Goal: Task Accomplishment & Management: Manage account settings

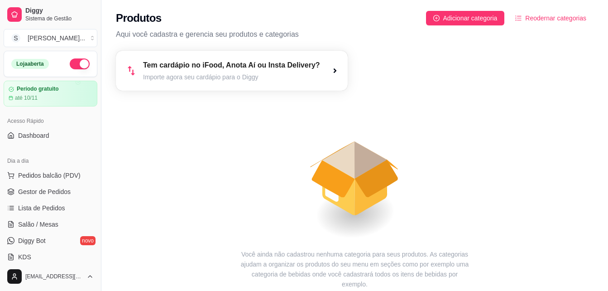
click at [207, 70] on article "Tem cardápio no iFood, Anota Aí ou Insta Delivery?" at bounding box center [231, 65] width 177 height 11
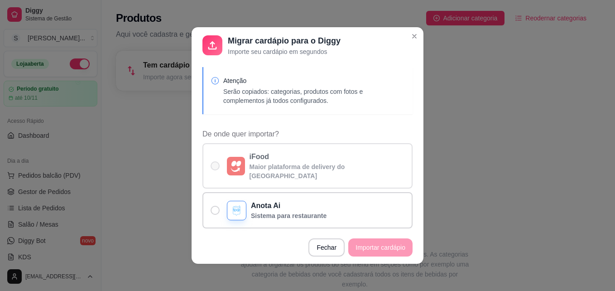
click at [215, 161] on span "De onde quer importar?" at bounding box center [214, 165] width 9 height 9
click at [215, 167] on input "iFood Maior plataforma de delivery do [GEOGRAPHIC_DATA]" at bounding box center [213, 170] width 6 height 6
radio input "true"
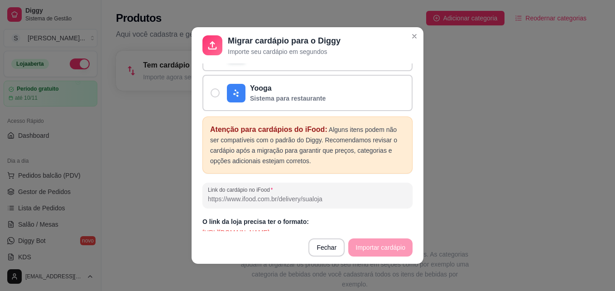
scroll to position [198, 0]
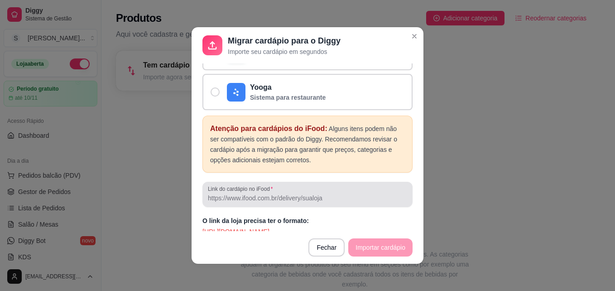
click at [242, 193] on input "Link do cardápio no iFood" at bounding box center [307, 197] width 199 height 9
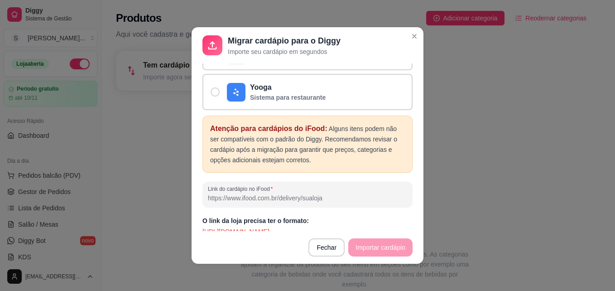
paste input "[URL][DOMAIN_NAME]"
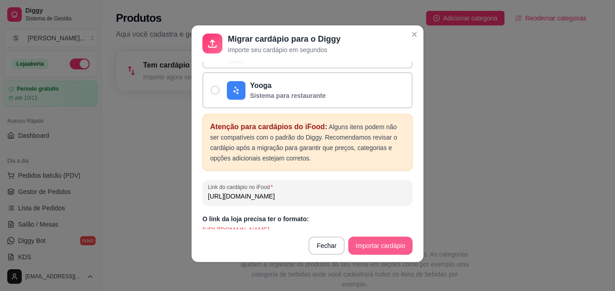
type input "[URL][DOMAIN_NAME]"
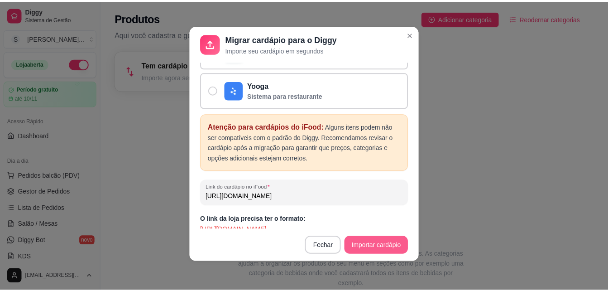
scroll to position [0, 0]
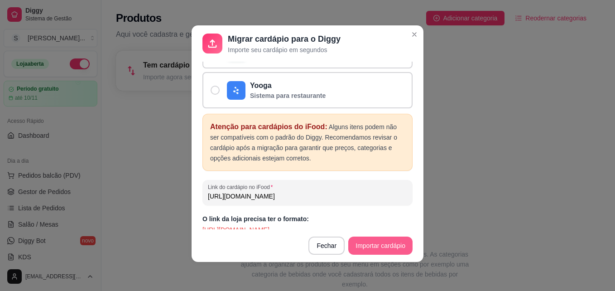
click at [373, 244] on button "Importar cardápio" at bounding box center [380, 245] width 64 height 18
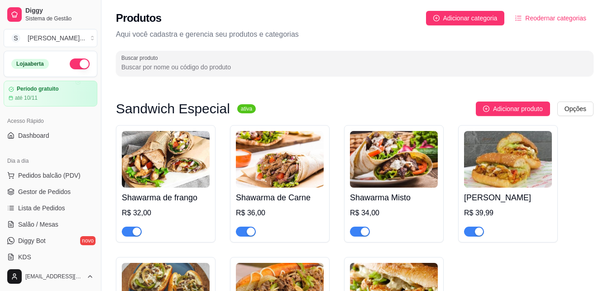
click at [153, 205] on div "Shawarma de frango R$ 32,00" at bounding box center [166, 211] width 88 height 49
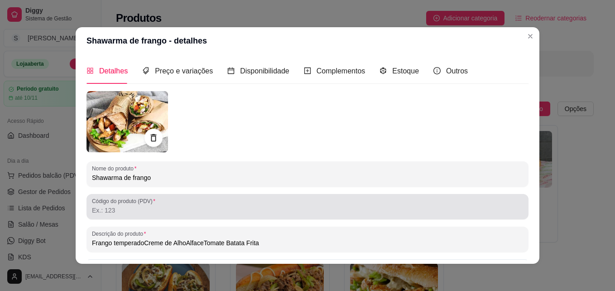
scroll to position [45, 0]
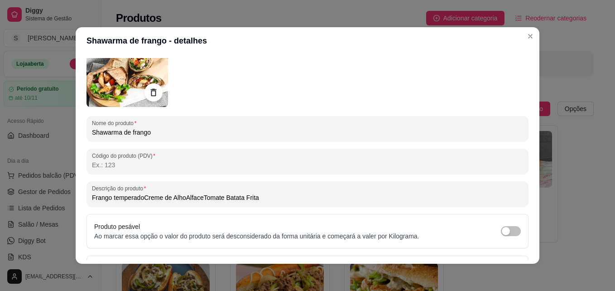
click at [140, 197] on input "Frango temperadoCreme de AlhoAlfaceTomate Batata Frita" at bounding box center [307, 197] width 431 height 9
click at [184, 198] on input "Frango temperado Creme de AlhoAlfaceTomate Batata Frita" at bounding box center [307, 197] width 431 height 9
click at [202, 198] on input "Frango temperado Creme de Alho,AlfaceTomate Batata Frita" at bounding box center [307, 197] width 431 height 9
click at [185, 199] on input "Frango temperado Creme de Alho,Alface, Tomate Batata Frita" at bounding box center [307, 197] width 431 height 9
click at [228, 197] on input "Frango temperado Creme de Alho, Alface, Tomate Batata Frita" at bounding box center [307, 197] width 431 height 9
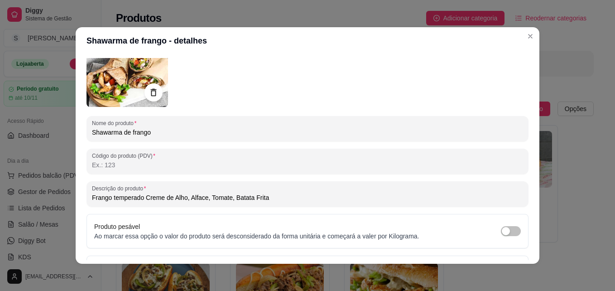
click at [272, 198] on input "Frango temperado Creme de Alho, Alface, Tomate, Batata Frita" at bounding box center [307, 197] width 431 height 9
click at [92, 198] on input "Frango temperado Creme de Alho, Alface, Tomate, Batata Frita." at bounding box center [307, 197] width 431 height 9
drag, startPoint x: 94, startPoint y: 198, endPoint x: 105, endPoint y: 199, distance: 10.9
click at [105, 199] on input "Pao Arabe Frango temperado Creme de Alho, Alface, Tomate, Batata Frita." at bounding box center [307, 197] width 431 height 9
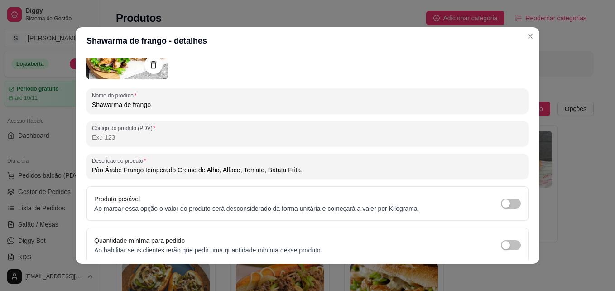
scroll to position [91, 0]
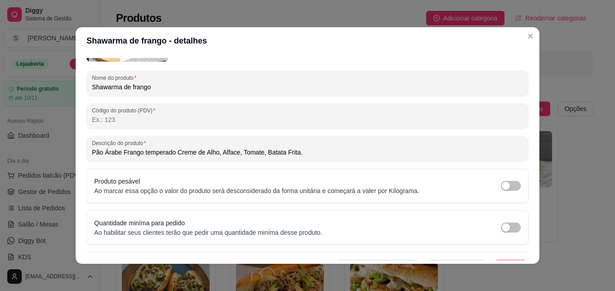
click at [172, 152] on input "Pão Árabe Frango temperado Creme de Alho, Alface, Tomate, Batata Frita." at bounding box center [307, 152] width 431 height 9
click at [190, 152] on input "Pão Árabe Frango temperado Creme de Alho, Alface, Tomate, Batata Frita." at bounding box center [307, 152] width 431 height 9
click at [171, 153] on input "Pão Árabe Frango temperado molho de Alho, Alface, Tomate, Batata Frita." at bounding box center [307, 152] width 431 height 9
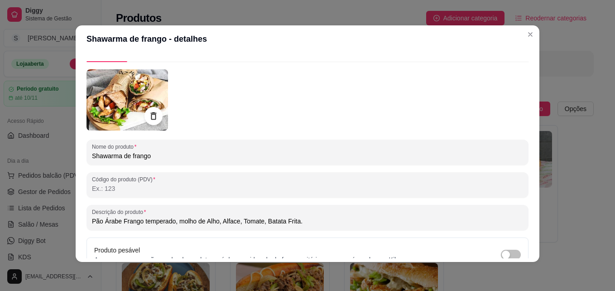
scroll to position [18, 0]
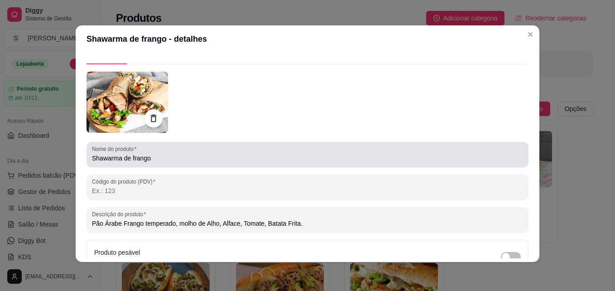
type input "Pão Árabe Frango temperado, molho de Alho, Alface, Tomate, Batata Frita."
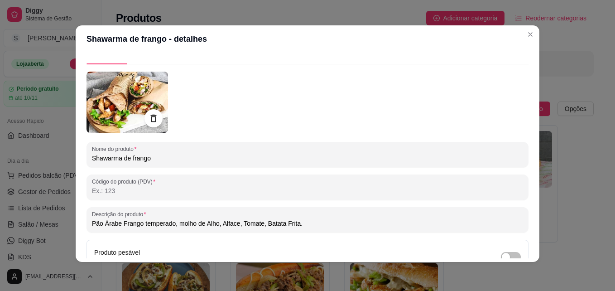
click at [193, 159] on input "Shawarma de frango" at bounding box center [307, 157] width 431 height 9
click at [129, 157] on input "Shawarma de frango" at bounding box center [307, 157] width 431 height 9
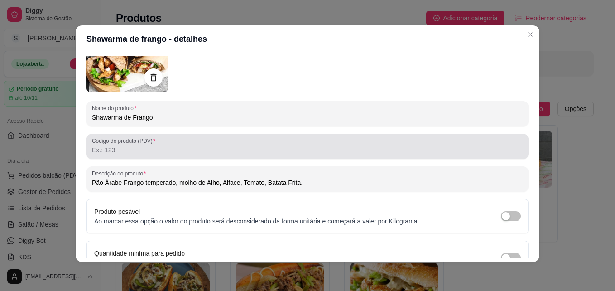
scroll to position [108, 0]
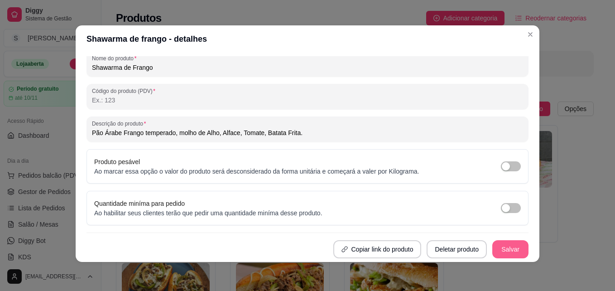
type input "Shawarma de Frango"
click at [501, 244] on button "Salvar" at bounding box center [509, 249] width 35 height 18
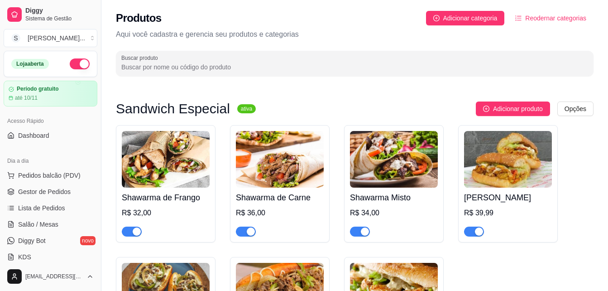
click at [136, 213] on div "R$ 32,00" at bounding box center [166, 212] width 88 height 11
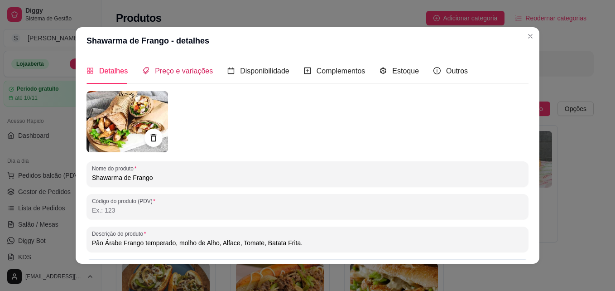
click at [180, 70] on span "Preço e variações" at bounding box center [184, 71] width 58 height 8
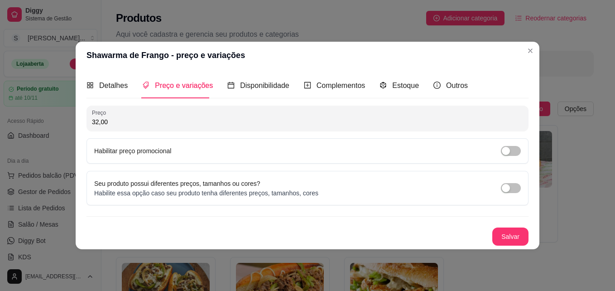
drag, startPoint x: 99, startPoint y: 121, endPoint x: 86, endPoint y: 121, distance: 12.2
click at [86, 121] on div "Preço 32,00" at bounding box center [307, 117] width 442 height 25
type input "23,00"
click at [509, 231] on button "Salvar" at bounding box center [510, 236] width 36 height 18
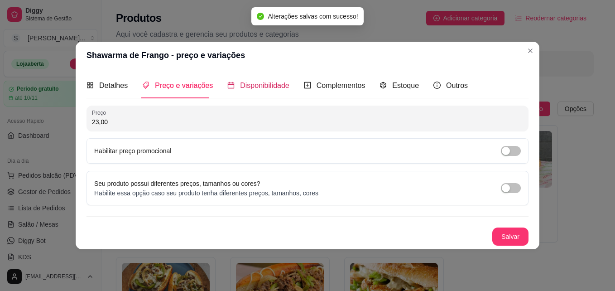
click at [262, 81] on span "Disponibilidade" at bounding box center [264, 85] width 49 height 8
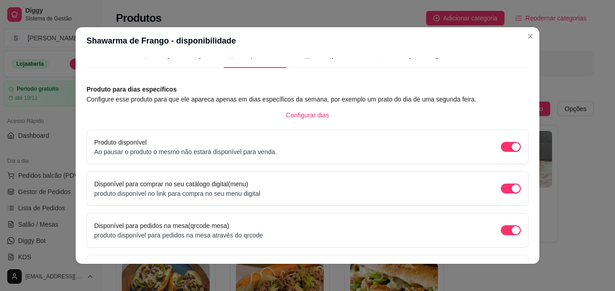
scroll to position [0, 0]
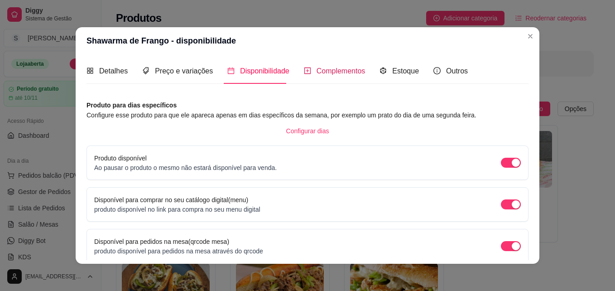
click at [323, 71] on span "Complementos" at bounding box center [340, 71] width 49 height 8
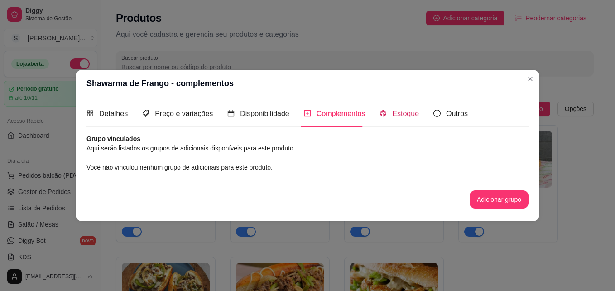
click at [401, 111] on span "Estoque" at bounding box center [405, 114] width 27 height 8
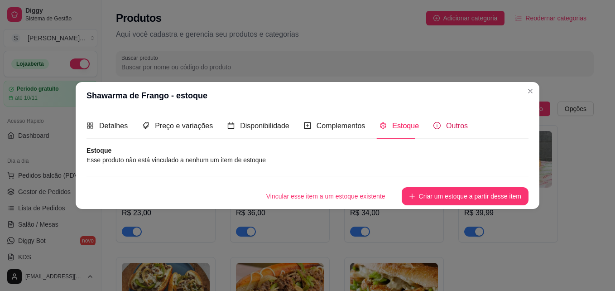
click at [446, 122] on span "Outros" at bounding box center [457, 126] width 22 height 8
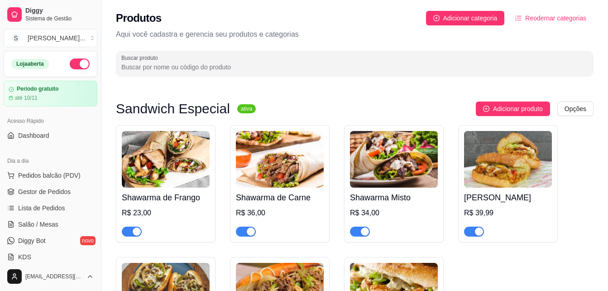
click at [246, 210] on div "R$ 36,00" at bounding box center [280, 212] width 88 height 11
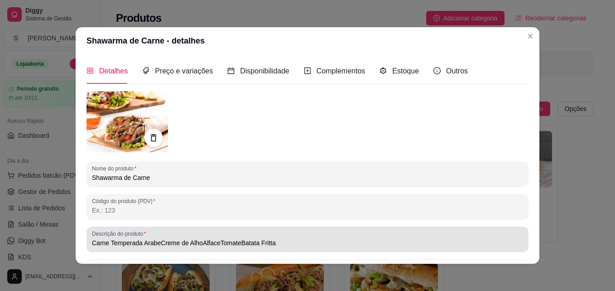
click at [92, 243] on input "Carne Temperada ArabeCreme de AlhoAlfaceTomateBatata Fritta" at bounding box center [307, 242] width 431 height 9
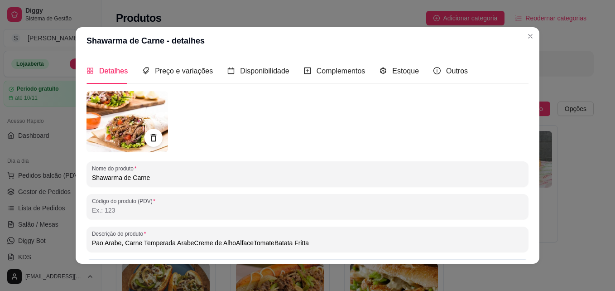
click at [168, 241] on input "Pao Arabe, Carne Temperada ArabeCreme de AlhoAlfaceTomateBatata Fritta" at bounding box center [307, 242] width 431 height 9
click at [182, 245] on input "Pao Arabe, Carne Tempero ArabeCreme de AlhoAlfaceTomateBatata Fritta" at bounding box center [307, 242] width 431 height 9
click at [225, 243] on input "Pao Arabe, Carne Tempero Arabe, Creme de AlhoAlfaceTomateBatata Fritta" at bounding box center [307, 242] width 431 height 9
click at [229, 243] on input "Pao Arabe, Carne Tempero Arabe, Creme de AlhoAlfaceTomateBatata Fritta" at bounding box center [307, 242] width 431 height 9
click at [248, 244] on input "Pao Arabe, Carne Tempero Arabe, Creme de Alho, AlfaceTomateBatata Fritta" at bounding box center [307, 242] width 431 height 9
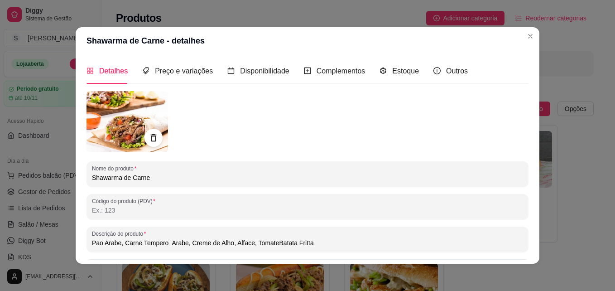
click at [270, 243] on input "Pao Arabe, Carne Tempero Arabe, Creme de Alho, Alface, TomateBatata Fritta" at bounding box center [307, 242] width 431 height 9
drag, startPoint x: 183, startPoint y: 240, endPoint x: 175, endPoint y: 240, distance: 8.2
type input "Pão Árabe, Carne Tempero Árabe, Creme de Alho, Alface, Tomate, Batata Frita"
click at [175, 73] on span "Preço e variações" at bounding box center [184, 71] width 58 height 8
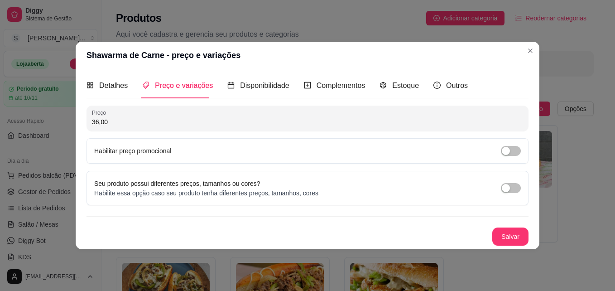
drag, startPoint x: 98, startPoint y: 121, endPoint x: 92, endPoint y: 120, distance: 6.0
click at [92, 120] on input "36,00" at bounding box center [307, 121] width 431 height 9
type input "26,00"
click at [506, 232] on button "Salvar" at bounding box center [509, 237] width 35 height 18
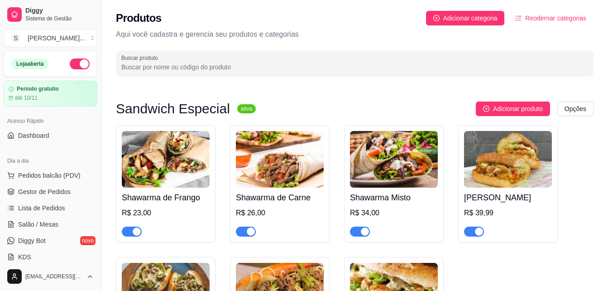
click at [410, 167] on img at bounding box center [394, 159] width 88 height 57
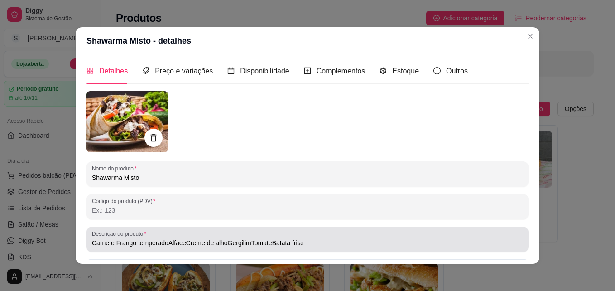
click at [88, 242] on div "Descrição do produto Carne e Frango temperadoAlfaceCreme de alhoGergilimTomateB…" at bounding box center [307, 238] width 442 height 25
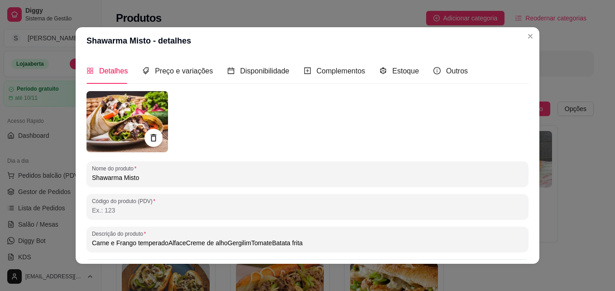
click at [92, 241] on input "Carne e Frango temperadoAlfaceCreme de alhoGergilimTomateBatata frita" at bounding box center [307, 242] width 431 height 9
click at [194, 242] on input "Pão Árabe Carne e Frango temperadoAlfaceCreme de alhoGergilimTomateBatata frita" at bounding box center [307, 242] width 431 height 9
click at [213, 243] on input "Pão Árabe Carne e Frango temperado, AlfaceCreme de alhoGergilimTomateBatata fri…" at bounding box center [307, 242] width 431 height 9
click at [258, 243] on input "Pão Árabe Carne e Frango temperado, Alface, Creme de alhoGergilimTomateBatata f…" at bounding box center [307, 242] width 431 height 9
click at [284, 242] on input "Pão Árabe Carne e Frango temperado, Alface, Creme de alho, GergilimTomateBatata…" at bounding box center [307, 242] width 431 height 9
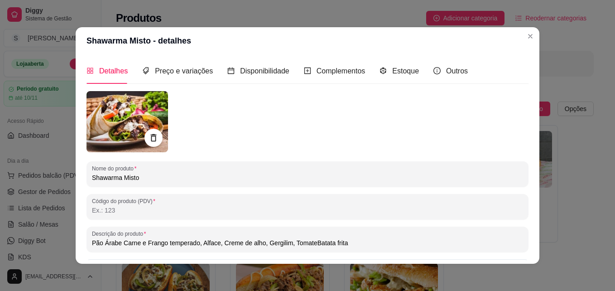
click at [310, 244] on input "Pão Árabe Carne e Frango temperado, Alface, Creme de alho, Gergilim, TomateBata…" at bounding box center [307, 242] width 431 height 9
drag, startPoint x: 246, startPoint y: 242, endPoint x: 268, endPoint y: 242, distance: 22.6
type input "Pão Árabe Carne e Frango temperado, Alface, Creme de alho, Gergelim, Tomate, Ba…"
click at [170, 68] on span "Preço e variações" at bounding box center [184, 71] width 58 height 8
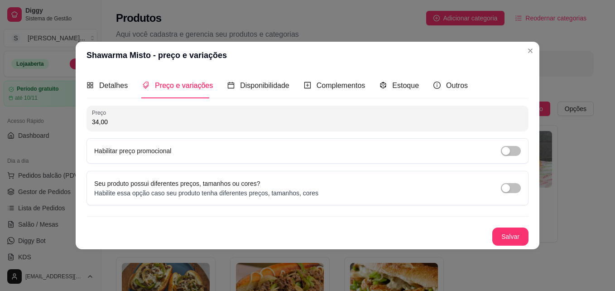
click at [95, 121] on input "34,00" at bounding box center [307, 121] width 431 height 9
drag, startPoint x: 98, startPoint y: 120, endPoint x: 89, endPoint y: 121, distance: 8.6
click at [89, 121] on div "Preço 34,00" at bounding box center [307, 117] width 442 height 25
type input "25,00"
click at [508, 234] on button "Salvar" at bounding box center [509, 237] width 35 height 18
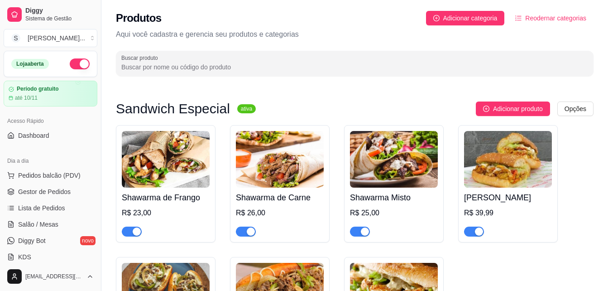
click at [490, 212] on div "R$ 39,99" at bounding box center [508, 212] width 88 height 11
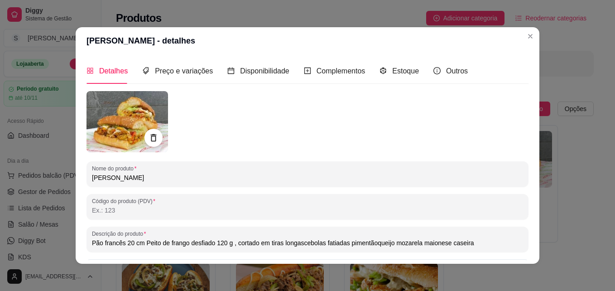
scroll to position [45, 0]
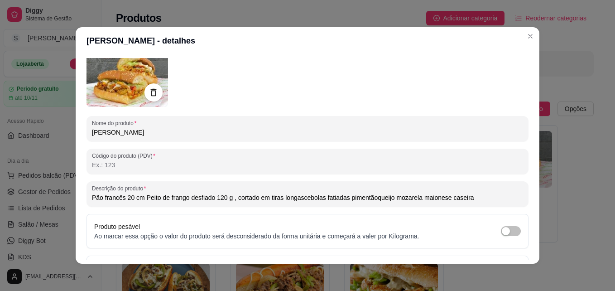
click at [210, 197] on input "Pão francês 20 cm Peito de frango desfiado 120 g , cortado em tiras longascebol…" at bounding box center [307, 197] width 431 height 9
click at [225, 199] on input "Pão francês 20 cm Peito de frango desfiado120 g , cortado em tiras longascebola…" at bounding box center [307, 197] width 431 height 9
click at [332, 200] on input "Pão francês 20 cm Peito de frango desfiado120 g e temperado , cortado em tiras …" at bounding box center [307, 197] width 431 height 9
click at [408, 198] on input "Pão francês 20 cm Peito de frango desfiado120 g e temperado , cortado em tiras …" at bounding box center [307, 197] width 431 height 9
click at [355, 197] on input "Pão francês 20 cm Peito de frango desfiado120 g e temperado , cortado em tiras …" at bounding box center [307, 197] width 431 height 9
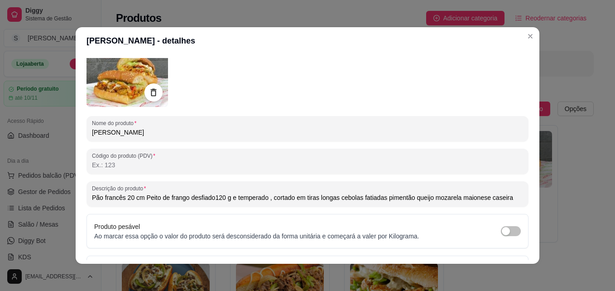
click at [356, 197] on input "Pão francês 20 cm Peito de frango desfiado120 g e temperado , cortado em tiras …" at bounding box center [307, 197] width 431 height 9
click at [409, 197] on input "Pão francês 20 cm Peito de frango desfiado120 g e temperado , cortado em tiras …" at bounding box center [307, 197] width 431 height 9
click at [430, 197] on input "Pão francês 20 cm Peito de frango desfiado120 g e temperado , cortado em tiras …" at bounding box center [307, 197] width 431 height 9
click at [457, 196] on input "Pão francês 20 cm Peito de frango desfiado120 g e temperado , cortado em tiras …" at bounding box center [307, 197] width 431 height 9
click at [508, 202] on input "Pão francês 20 cm Peito de frango desfiado120 g e temperado , cortado em tiras …" at bounding box center [307, 197] width 431 height 9
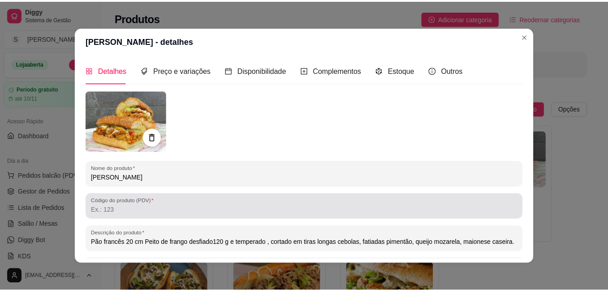
scroll to position [0, 0]
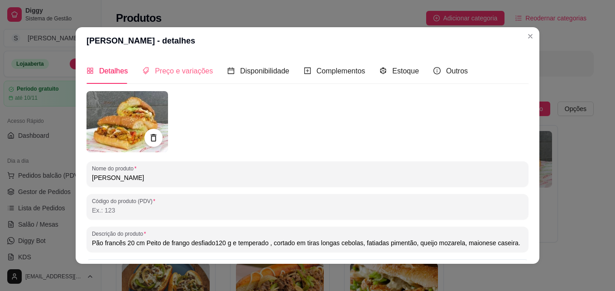
type input "Pão francês 20 cm Peito de frango desfiado120 g e temperado , cortado em tiras …"
click at [162, 67] on span "Preço e variações" at bounding box center [184, 71] width 58 height 8
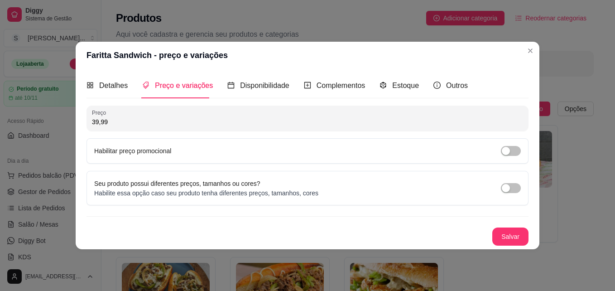
drag, startPoint x: 98, startPoint y: 122, endPoint x: 93, endPoint y: 120, distance: 5.2
click at [93, 120] on input "39,99" at bounding box center [307, 121] width 431 height 9
click at [167, 123] on input "32,99" at bounding box center [307, 121] width 431 height 9
type input "33,00"
click at [515, 234] on button "Salvar" at bounding box center [509, 237] width 35 height 18
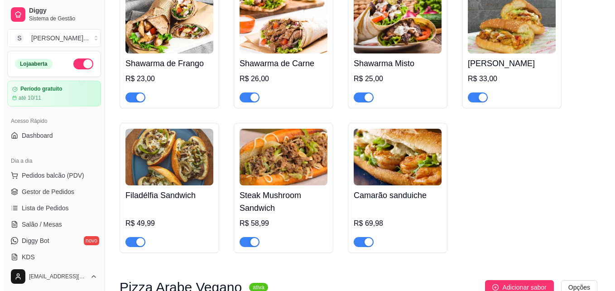
scroll to position [136, 0]
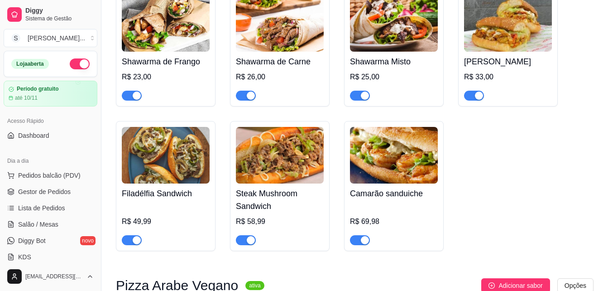
click at [169, 173] on img at bounding box center [166, 155] width 88 height 57
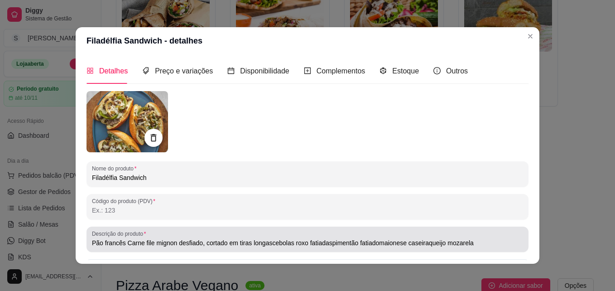
click at [121, 243] on input "Pão francês Carne file mignon desfiado, cortado em tiras longascebolas roxo fat…" at bounding box center [307, 242] width 431 height 9
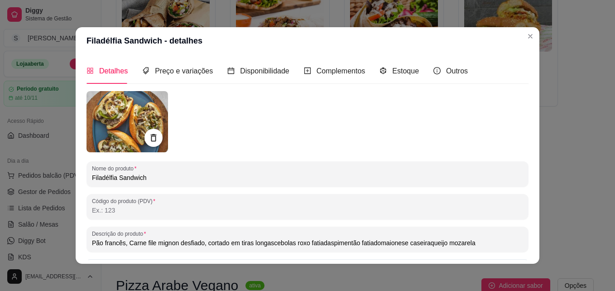
click at [267, 243] on input "Pão francês, Carne file mignon desfiado, cortado em tiras longascebolas roxo fa…" at bounding box center [307, 242] width 431 height 9
click at [305, 243] on input "Pão francês, Carne file mignon desfiado, cortado em tiras longas cebolas roxo f…" at bounding box center [307, 242] width 431 height 9
click at [314, 243] on input "Pão francês, Carne file mignon desfiado, cortado em tiras longas cebolas fatiad…" at bounding box center [307, 242] width 431 height 9
click at [364, 243] on input "Pão francês, Carne file mignon desfiado, cortado em tiras longas cebolas fatiad…" at bounding box center [307, 242] width 431 height 9
click at [413, 243] on input "Pão francês, Carne file mignon desfiado, cortado em tiras longas cebolas fatiad…" at bounding box center [307, 242] width 431 height 9
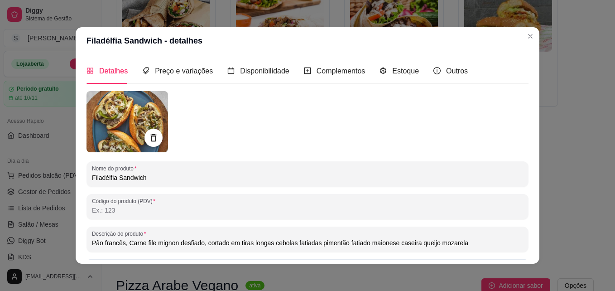
click at [462, 242] on input "Pão francês, Carne file mignon desfiado, cortado em tiras longas cebolas fatiad…" at bounding box center [307, 242] width 431 height 9
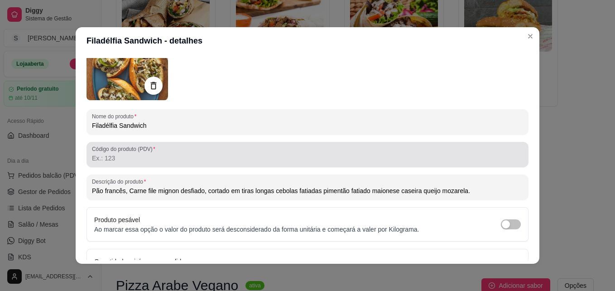
scroll to position [0, 0]
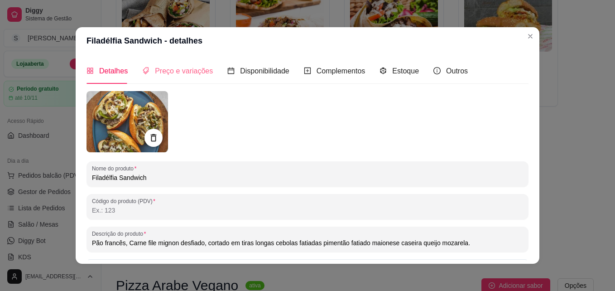
type input "Pão francês, Carne file mignon desfiado, cortado em tiras longas cebolas fatiad…"
drag, startPoint x: 157, startPoint y: 71, endPoint x: 158, endPoint y: 80, distance: 8.6
click at [158, 71] on span "Preço e variações" at bounding box center [184, 71] width 58 height 8
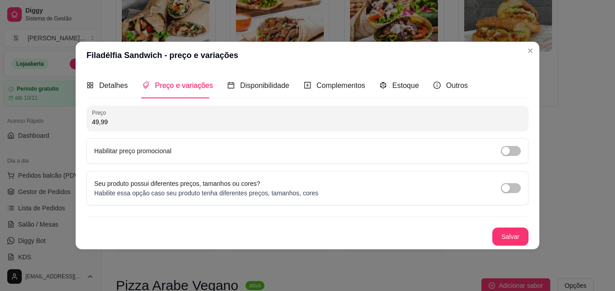
drag, startPoint x: 99, startPoint y: 119, endPoint x: 67, endPoint y: 119, distance: 32.1
click at [67, 119] on div "Filadélfia Sandwich - preço e variações Detalhes Preço e variações Disponibilid…" at bounding box center [307, 145] width 615 height 291
type input "36,00"
click at [503, 238] on button "Salvar" at bounding box center [510, 236] width 36 height 18
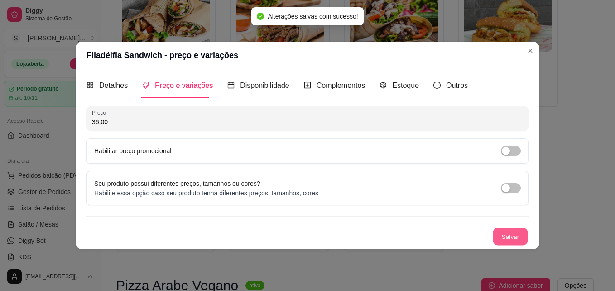
click at [505, 231] on button "Salvar" at bounding box center [509, 237] width 35 height 18
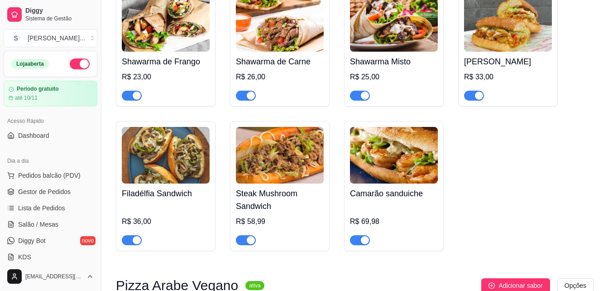
click at [293, 170] on img at bounding box center [280, 155] width 88 height 57
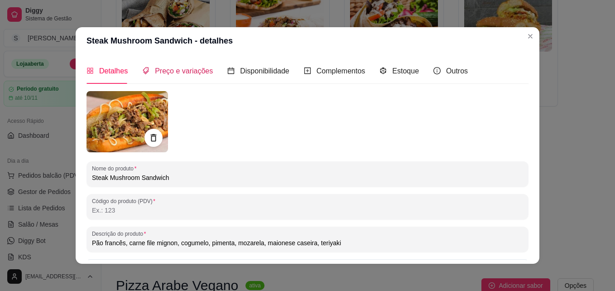
click at [172, 76] on div "Preço e variações" at bounding box center [177, 70] width 71 height 11
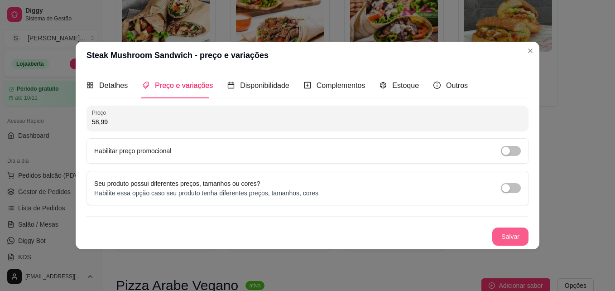
click at [518, 235] on button "Salvar" at bounding box center [510, 236] width 36 height 18
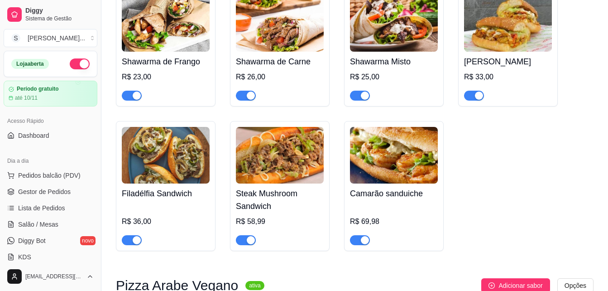
click at [401, 165] on img at bounding box center [394, 155] width 88 height 57
click at [367, 238] on div "button" at bounding box center [365, 240] width 8 height 8
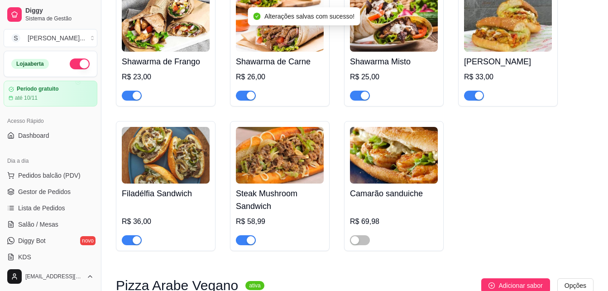
click at [247, 236] on span "button" at bounding box center [246, 240] width 20 height 10
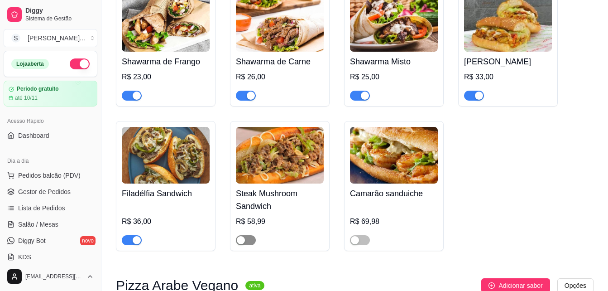
click at [248, 239] on span "button" at bounding box center [246, 240] width 20 height 10
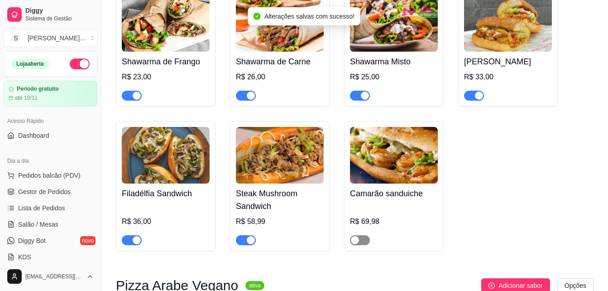
click at [361, 240] on span "button" at bounding box center [360, 240] width 20 height 10
click at [276, 212] on h4 "Steak Mushroom Sandwich" at bounding box center [280, 199] width 88 height 25
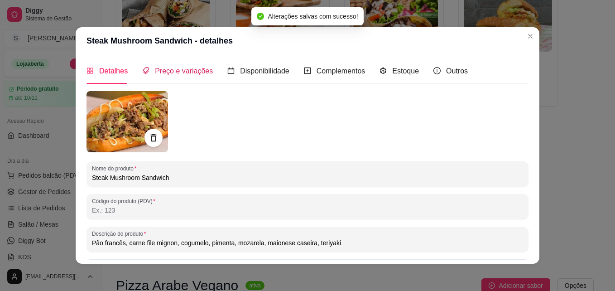
click at [176, 68] on span "Preço e variações" at bounding box center [184, 71] width 58 height 8
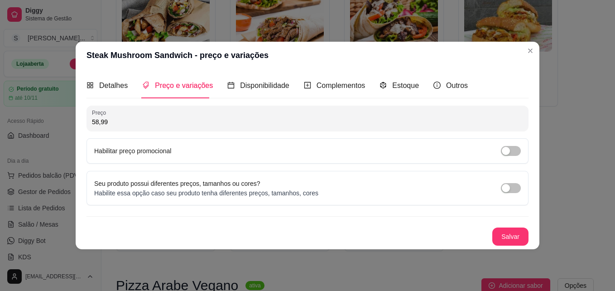
click at [92, 121] on input "58,99" at bounding box center [307, 121] width 431 height 9
type input "48,99"
click at [514, 235] on button "Salvar" at bounding box center [510, 236] width 36 height 18
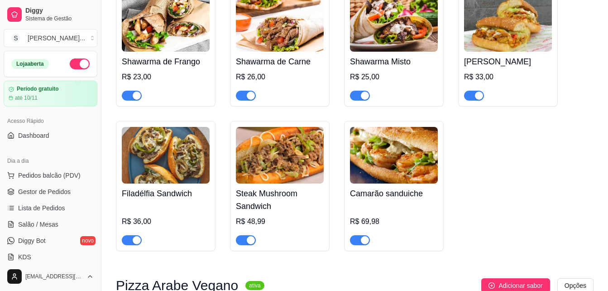
click at [398, 155] on img at bounding box center [394, 155] width 88 height 57
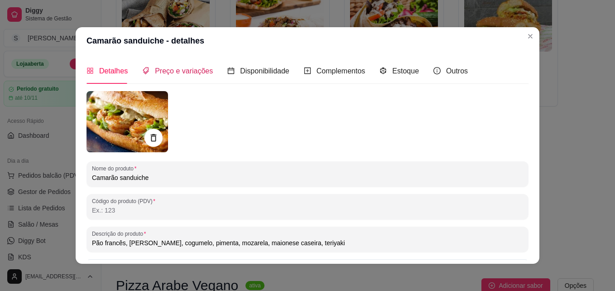
click at [162, 73] on span "Preço e variações" at bounding box center [184, 71] width 58 height 8
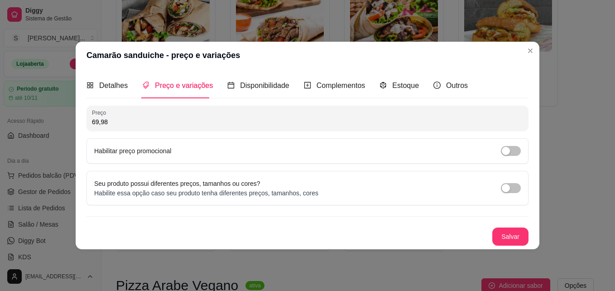
click at [93, 122] on input "69,98" at bounding box center [307, 121] width 431 height 9
type input "59,98"
click at [513, 234] on button "Salvar" at bounding box center [510, 236] width 36 height 18
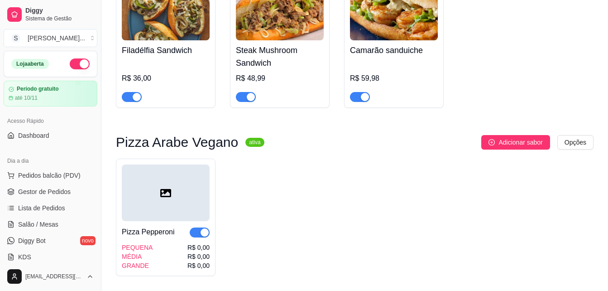
scroll to position [317, 0]
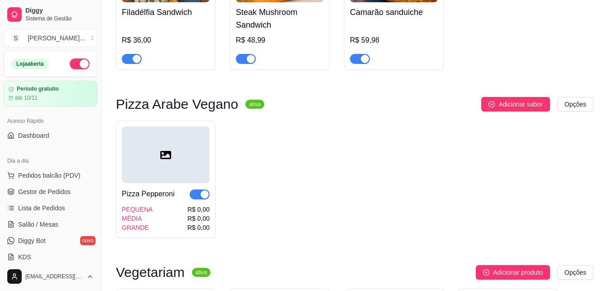
click at [196, 196] on span "button" at bounding box center [200, 194] width 20 height 10
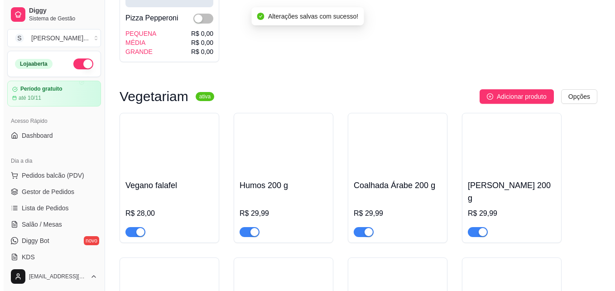
scroll to position [498, 0]
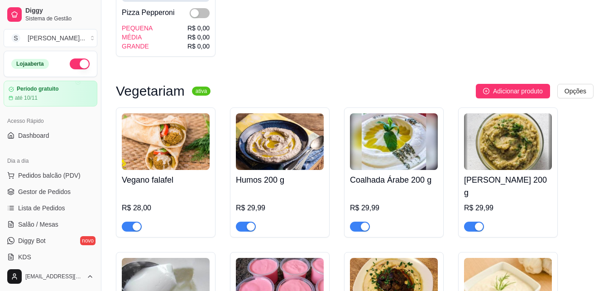
click at [186, 160] on img at bounding box center [166, 141] width 88 height 57
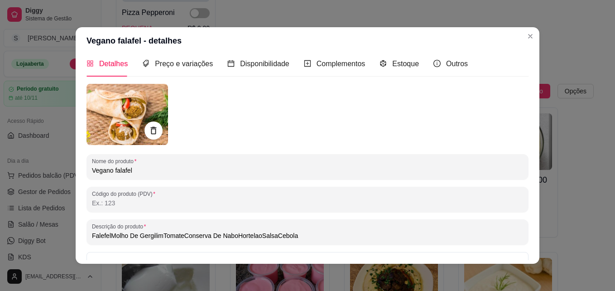
scroll to position [0, 0]
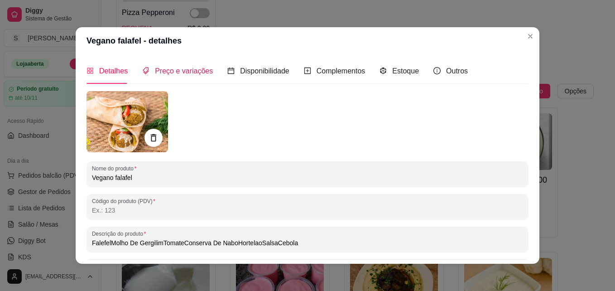
click at [178, 75] on span "Preço e variações" at bounding box center [184, 71] width 58 height 8
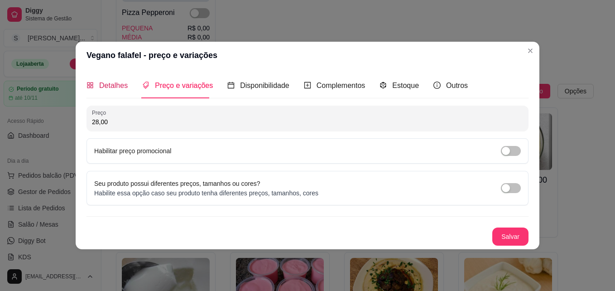
click at [109, 88] on span "Detalhes" at bounding box center [113, 85] width 29 height 8
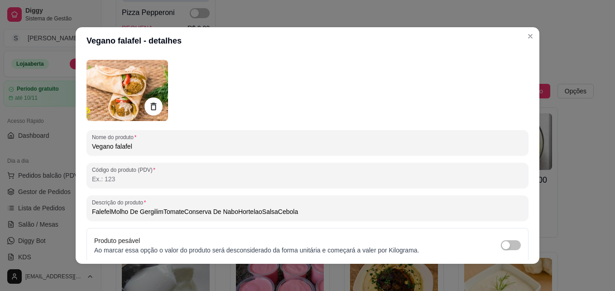
scroll to position [45, 0]
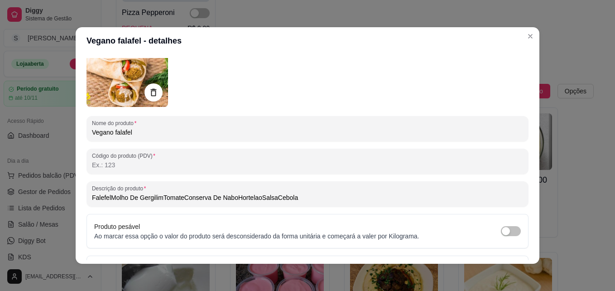
click at [106, 196] on input "FalefelMolho De GergilimTomateConserva De NaboHortelaoSalsaCebola" at bounding box center [307, 197] width 431 height 9
click at [161, 198] on input "Falefel Molho De GergilimTomateConserva De NaboHortelaoSalsaCebola" at bounding box center [307, 197] width 431 height 9
click at [182, 196] on input "Falefel Molho De Gergilim TomateConserva De NaboHortelaoSalsaCebola" at bounding box center [307, 197] width 431 height 9
click at [236, 196] on input "Falefel Molho De Gergilim Tomate Conserva De NaboHortelaoSalsaCebola" at bounding box center [307, 197] width 431 height 9
click at [263, 197] on input "[PERSON_NAME] De Gergilim Tomate Conserva De Nabo HortelaoSalsaCebola" at bounding box center [307, 197] width 431 height 9
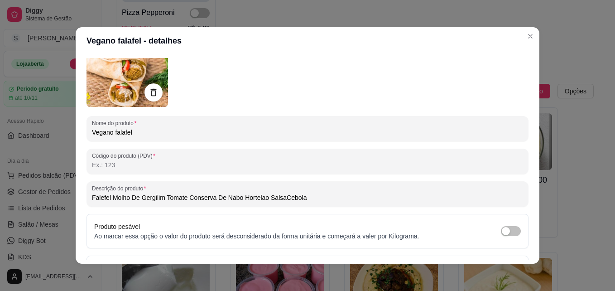
click at [279, 197] on input "Falefel Molho De Gergilim Tomate Conserva De Nabo Hortelao SalsaCebola" at bounding box center [307, 197] width 431 height 9
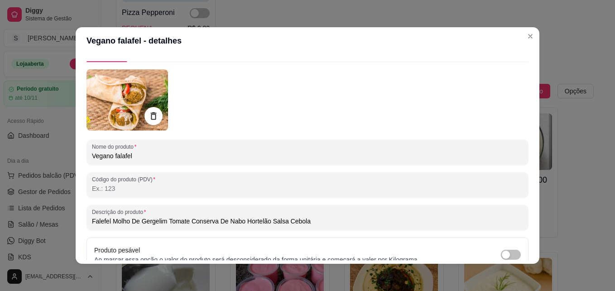
scroll to position [0, 0]
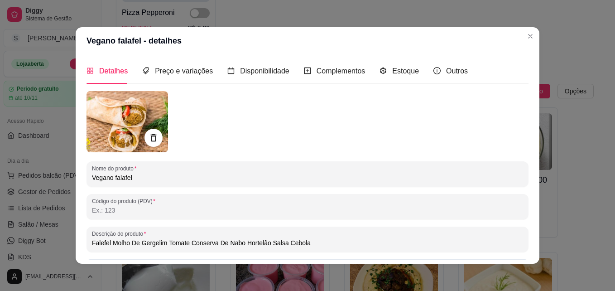
drag, startPoint x: 100, startPoint y: 243, endPoint x: 377, endPoint y: 253, distance: 277.1
click at [377, 253] on div "Nome do produto Vegano falafel Código do produto (PDV) Descrição do produto Fal…" at bounding box center [307, 229] width 442 height 277
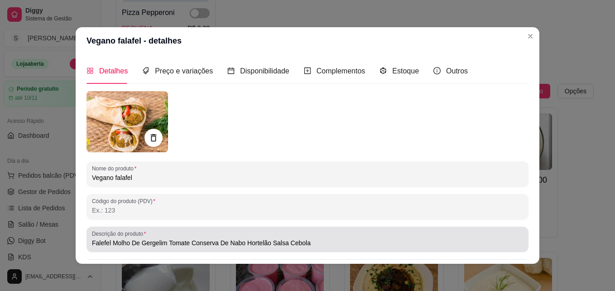
click at [99, 243] on input "Falefel Molho De Gergelim Tomate Conserva De Nabo Hortelão Salsa Cebola" at bounding box center [307, 242] width 431 height 9
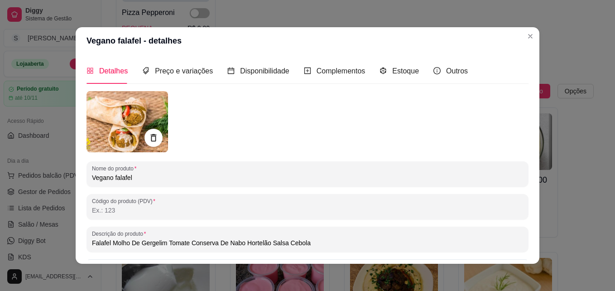
click at [105, 243] on input "Falafel Molho De Gergelim Tomate Conserva De Nabo Hortelão Salsa Cebola" at bounding box center [307, 242] width 431 height 9
click at [164, 243] on input "Falafel, Molho De Gergelim Tomate Conserva De Nabo Hortelão Salsa Cebola" at bounding box center [307, 242] width 431 height 9
click at [188, 242] on input "Falafel, Molho De Gergelim, Tomate Conserva De Nabo Hortelão Salsa Cebola" at bounding box center [307, 242] width 431 height 9
click at [243, 243] on input "Falafel, Molho De Gergelim, Tomate, Conserva De Nabo Hortelão Salsa Cebola" at bounding box center [307, 242] width 431 height 9
click at [270, 243] on input "Falafel, Molho De Gergelim, Tomate, Conserva De Nabo, Hortelão Salsa Cebola" at bounding box center [307, 242] width 431 height 9
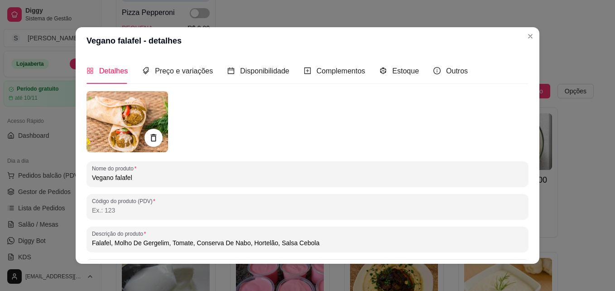
click at [287, 243] on input "Falafel, Molho De Gergelim, Tomate, Conserva De Nabo, Hortelão, Salsa Cebola" at bounding box center [307, 242] width 431 height 9
click at [311, 244] on input "Falafel, Molho De Gergelim, Tomate, Conserva De Nabo, Hortelão, Salsa, Cebola" at bounding box center [307, 242] width 431 height 9
type input "Falafel, Molho De Gergelim, Tomate, Conserva De Nabo, Hortelão, Salsa, Cebola."
click at [179, 76] on div "Preço e variações" at bounding box center [177, 70] width 71 height 11
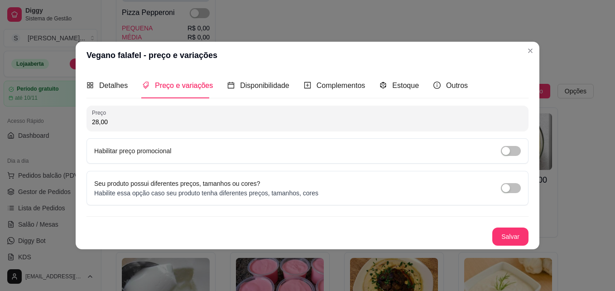
click at [93, 121] on input "28,00" at bounding box center [307, 121] width 431 height 9
type input "34,00"
click at [505, 233] on button "Salvar" at bounding box center [510, 236] width 36 height 18
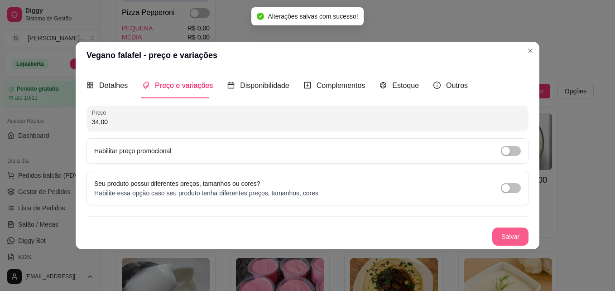
click at [505, 233] on button "Salvar" at bounding box center [510, 236] width 36 height 18
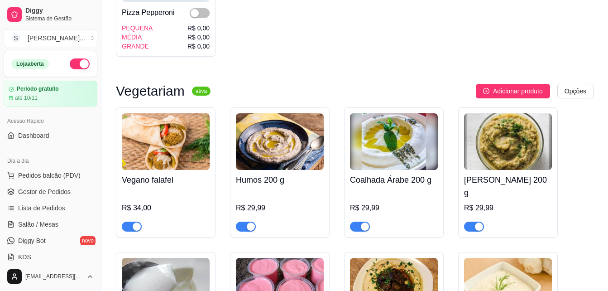
click at [279, 149] on img at bounding box center [280, 141] width 88 height 57
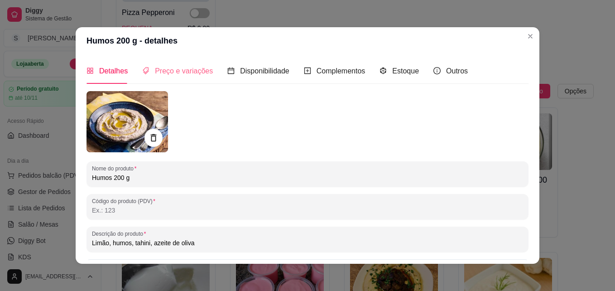
click at [168, 77] on div "Preço e variações" at bounding box center [177, 71] width 71 height 26
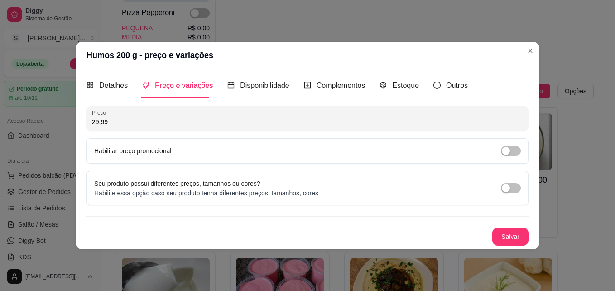
click at [97, 120] on input "29,99" at bounding box center [307, 121] width 431 height 9
drag, startPoint x: 109, startPoint y: 122, endPoint x: 101, endPoint y: 122, distance: 7.3
click at [101, 122] on input "26,99" at bounding box center [307, 121] width 431 height 9
type input "26,00"
click at [509, 236] on button "Salvar" at bounding box center [510, 236] width 36 height 18
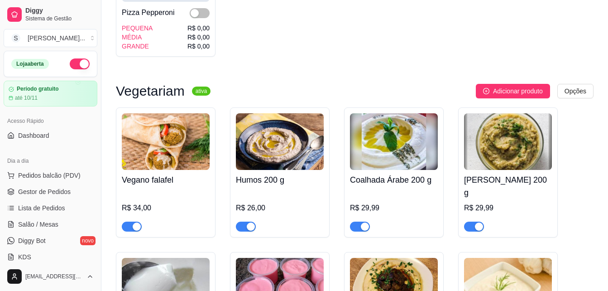
click at [386, 138] on img at bounding box center [394, 141] width 88 height 57
click at [288, 151] on img at bounding box center [280, 141] width 88 height 57
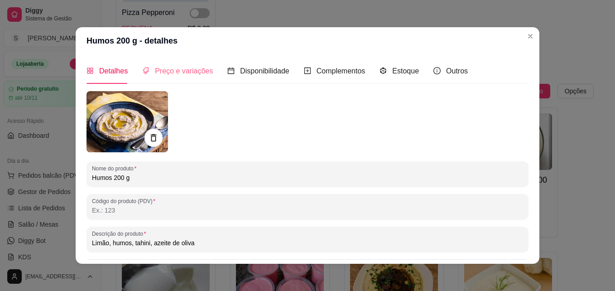
click at [172, 80] on div "Preço e variações" at bounding box center [177, 71] width 71 height 26
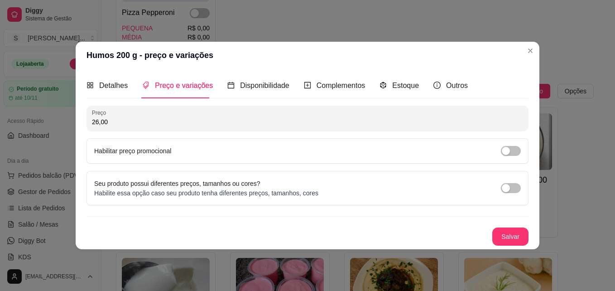
click at [97, 121] on input "26,00" at bounding box center [307, 121] width 431 height 9
type input "29,00"
click at [515, 230] on button "Salvar" at bounding box center [510, 236] width 36 height 18
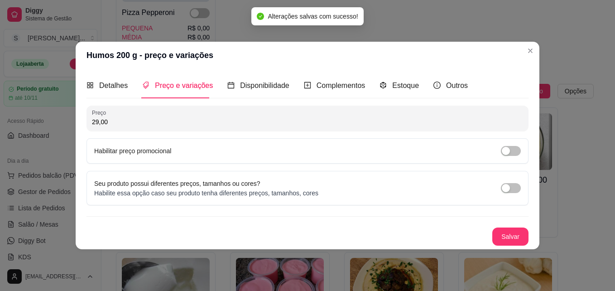
click at [522, 58] on header "Humos 200 g - preço e variações" at bounding box center [307, 55] width 463 height 27
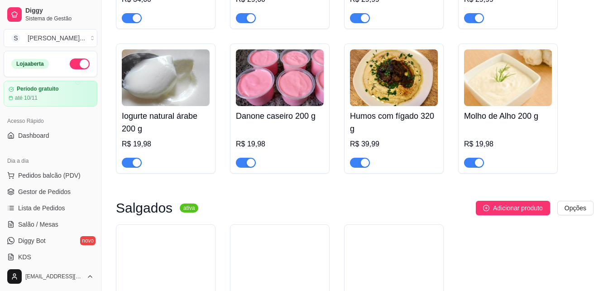
scroll to position [724, 0]
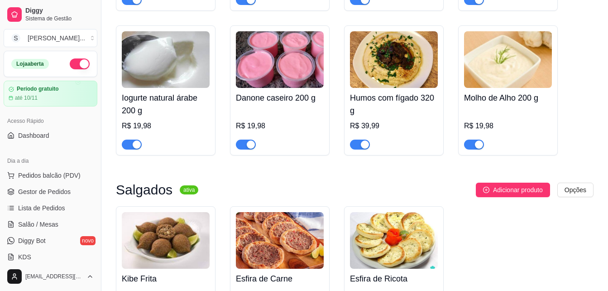
click at [503, 64] on img at bounding box center [508, 59] width 88 height 57
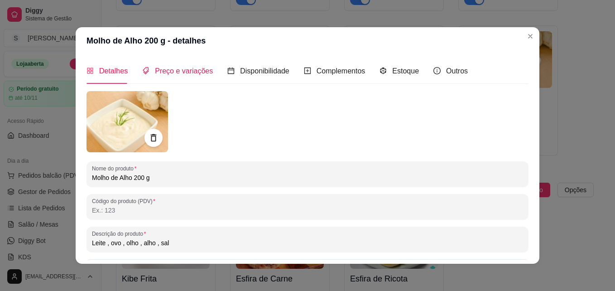
click at [199, 75] on span "Preço e variações" at bounding box center [184, 71] width 58 height 8
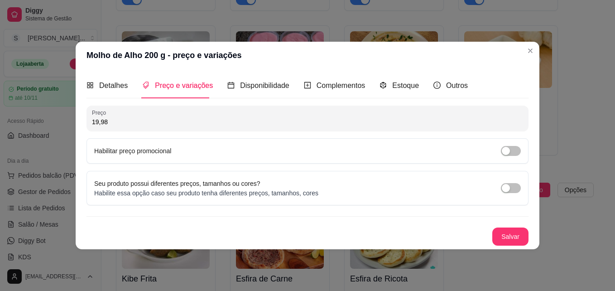
drag, startPoint x: 98, startPoint y: 121, endPoint x: 92, endPoint y: 120, distance: 5.9
click at [92, 120] on input "19,98" at bounding box center [307, 121] width 431 height 9
type input "24,98"
click at [513, 232] on button "Salvar" at bounding box center [510, 236] width 36 height 18
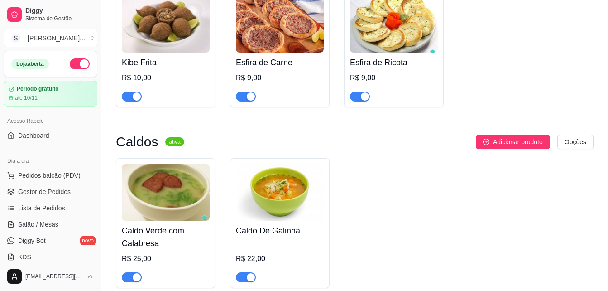
scroll to position [950, 0]
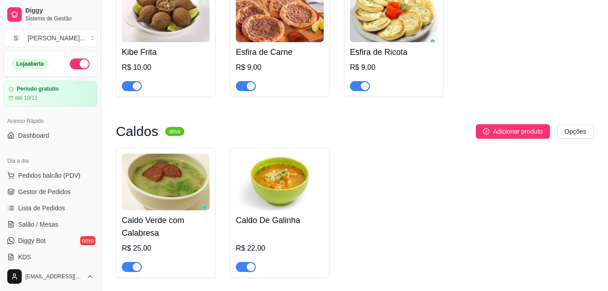
click at [244, 262] on span "button" at bounding box center [246, 267] width 20 height 10
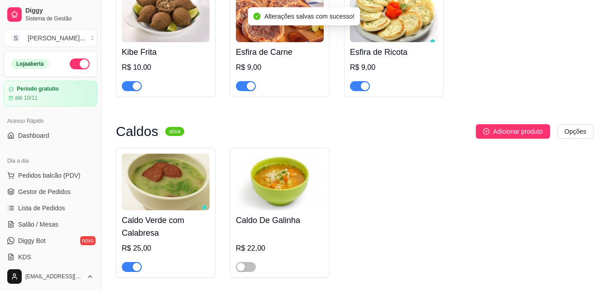
click at [135, 262] on div "button" at bounding box center [137, 266] width 8 height 8
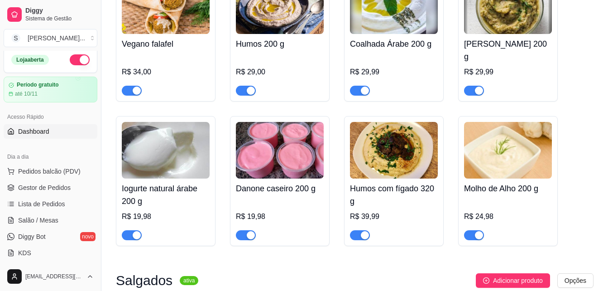
scroll to position [0, 0]
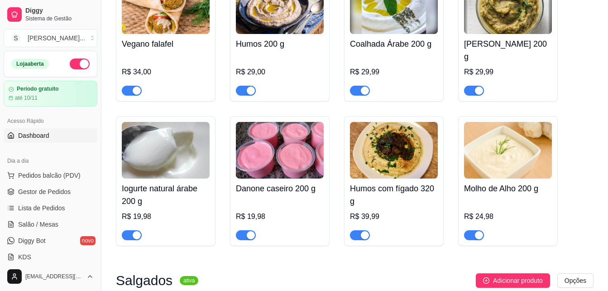
click at [42, 133] on span "Dashboard" at bounding box center [33, 135] width 31 height 9
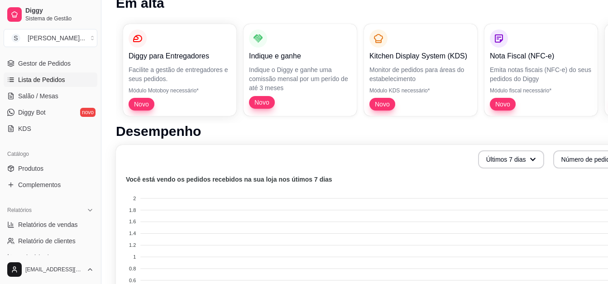
scroll to position [136, 0]
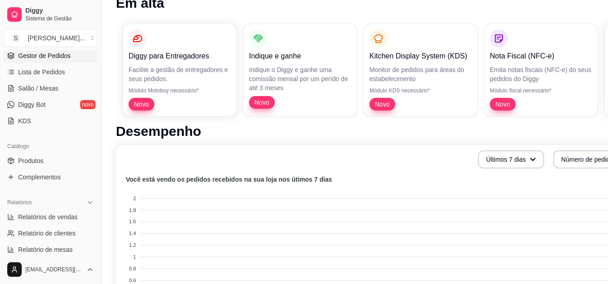
click at [37, 61] on link "Gestor de Pedidos" at bounding box center [51, 55] width 94 height 14
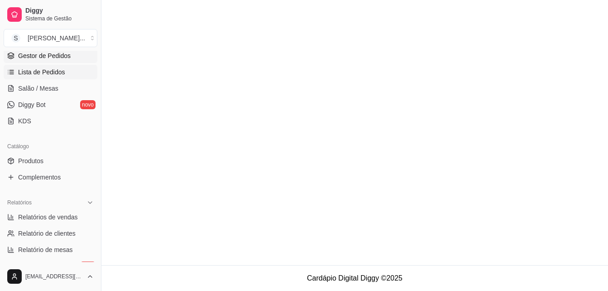
click at [36, 67] on span "Lista de Pedidos" at bounding box center [41, 71] width 47 height 9
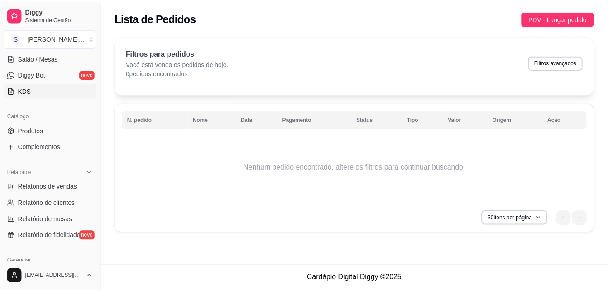
scroll to position [181, 0]
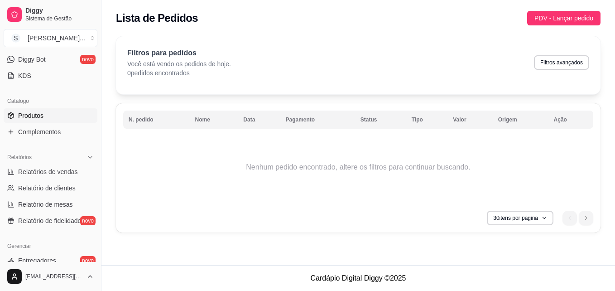
click at [32, 116] on span "Produtos" at bounding box center [30, 115] width 25 height 9
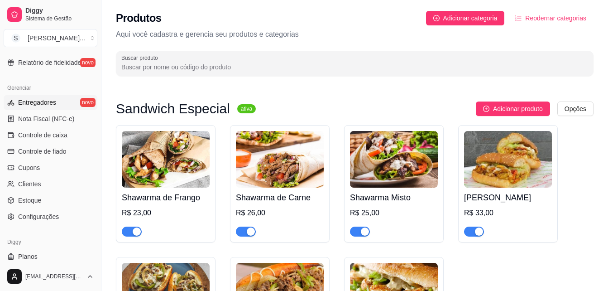
scroll to position [361, 0]
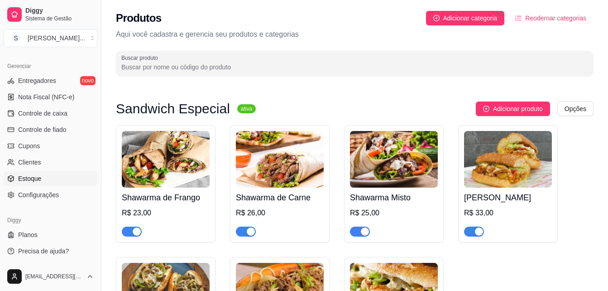
click at [37, 175] on span "Estoque" at bounding box center [29, 178] width 23 height 9
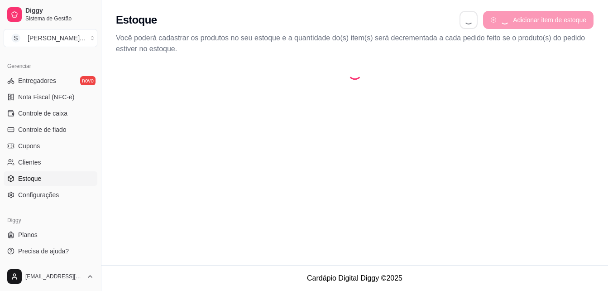
select select "QUANTITY_ORDER"
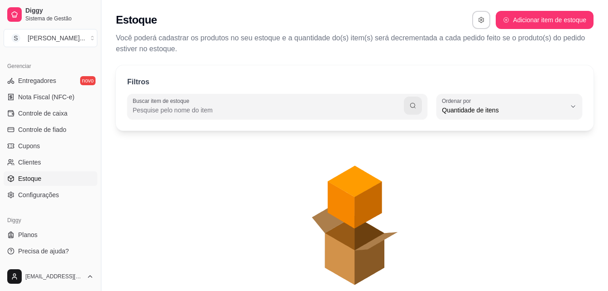
scroll to position [9, 0]
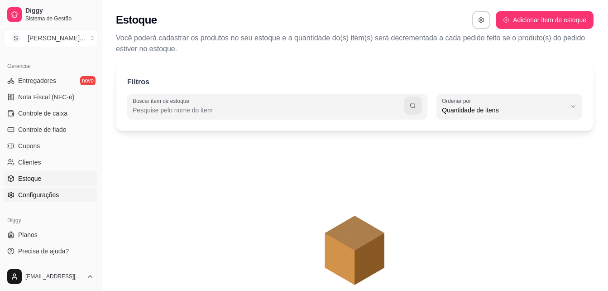
click at [29, 192] on span "Configurações" at bounding box center [38, 194] width 41 height 9
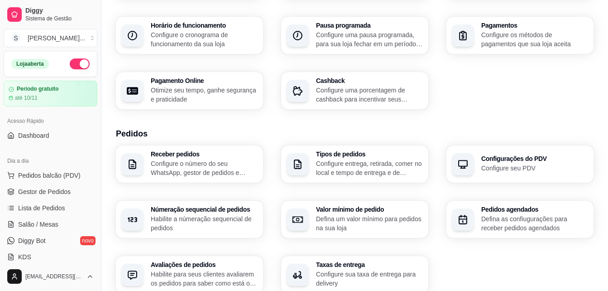
scroll to position [45, 0]
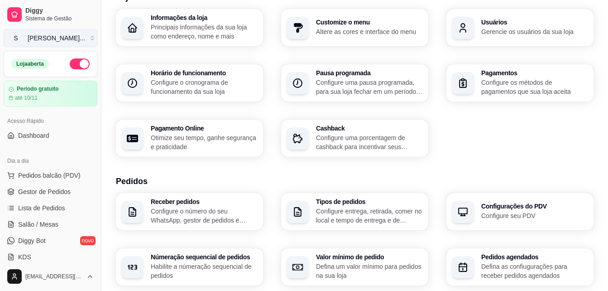
click at [43, 38] on div "Sabor Arabe ..." at bounding box center [56, 37] width 57 height 9
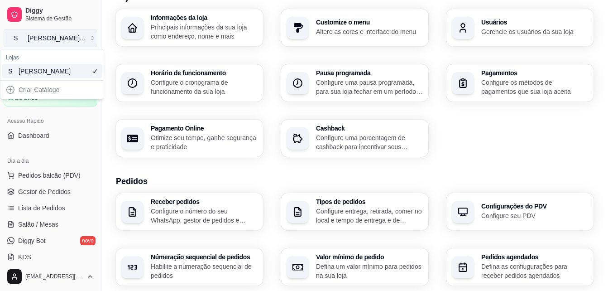
click at [44, 35] on div "Sabor Arabe ..." at bounding box center [56, 37] width 57 height 9
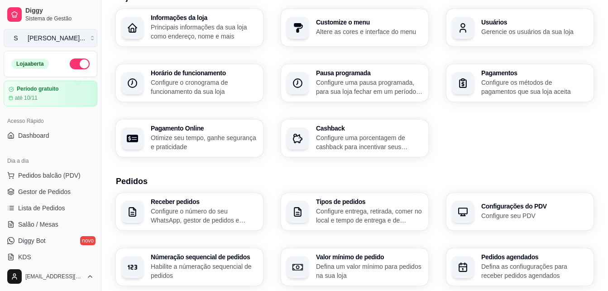
click at [49, 34] on div "Sabor Arabe ..." at bounding box center [56, 37] width 57 height 9
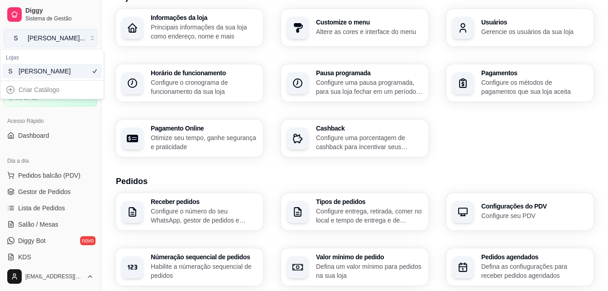
click at [51, 37] on div "Sabor Arabe ..." at bounding box center [56, 37] width 57 height 9
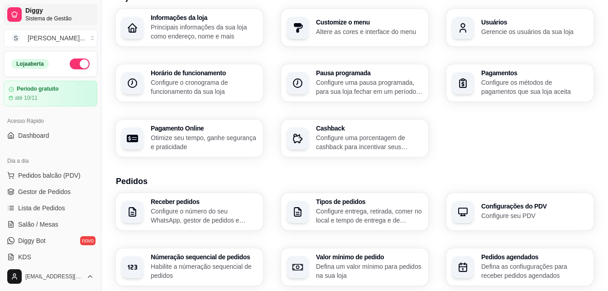
click at [48, 17] on span "Sistema de Gestão" at bounding box center [59, 18] width 68 height 7
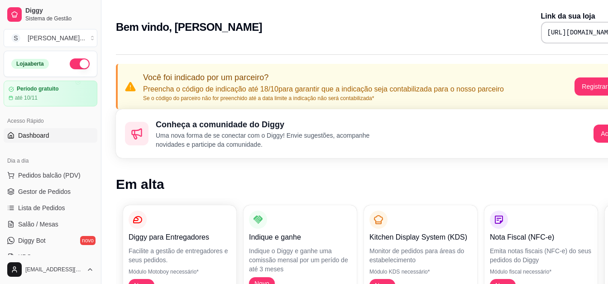
click at [547, 35] on pre "[URL][DOMAIN_NAME]" at bounding box center [581, 32] width 68 height 9
click at [547, 29] on pre "[URL][DOMAIN_NAME]" at bounding box center [581, 32] width 68 height 9
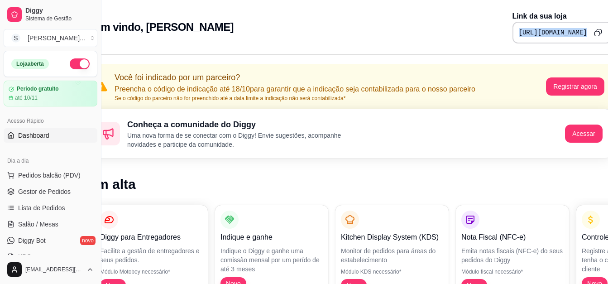
scroll to position [0, 44]
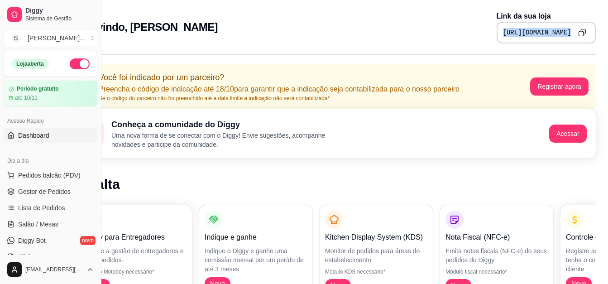
drag, startPoint x: 464, startPoint y: 32, endPoint x: 612, endPoint y: 25, distance: 148.1
click at [563, 25] on html "Diggy Sistema de Gestão S Sabor Arabe ... Loja aberta Período gratuito até 10/1…" at bounding box center [260, 142] width 608 height 284
click at [581, 31] on icon "Copy to clipboard" at bounding box center [582, 32] width 2 height 2
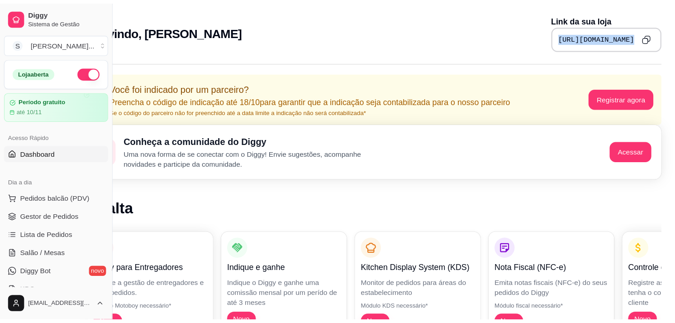
scroll to position [0, 0]
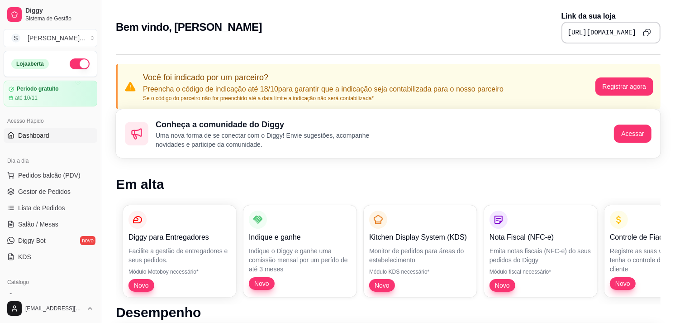
drag, startPoint x: 351, startPoint y: 1, endPoint x: 437, endPoint y: 24, distance: 89.1
click at [437, 24] on div "Bem vindo, Sabor Arabe Link da sua loja [URL][DOMAIN_NAME]" at bounding box center [388, 27] width 545 height 33
